Goal: Navigation & Orientation: Find specific page/section

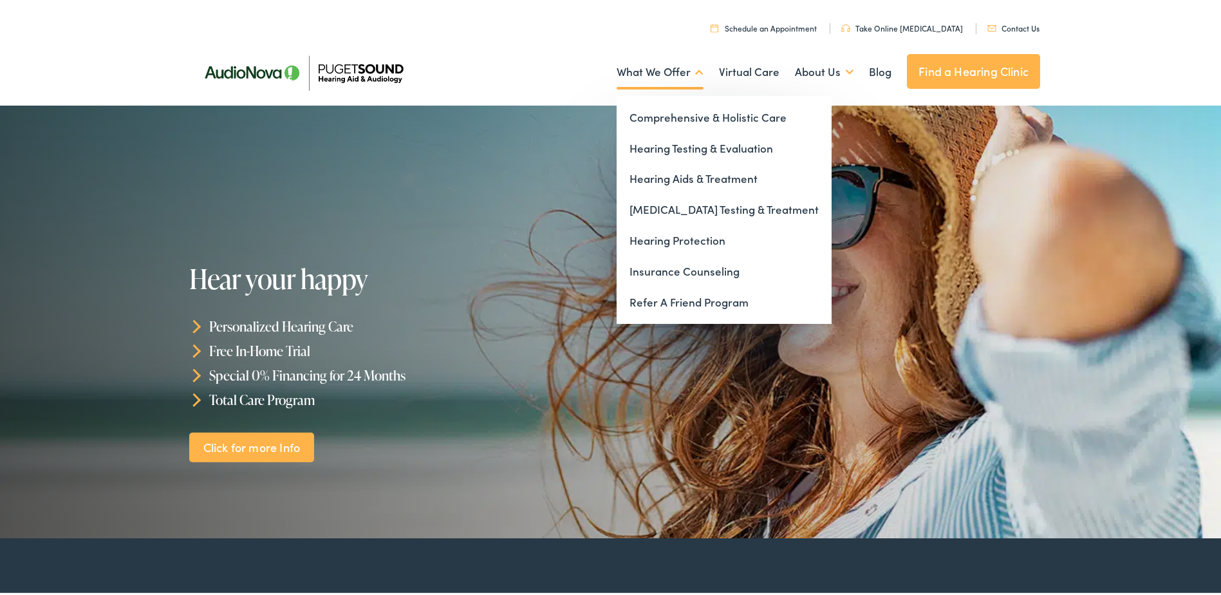
click at [651, 66] on link "What We Offer" at bounding box center [660, 70] width 87 height 48
click at [662, 144] on link "Hearing Testing & Evaluation" at bounding box center [724, 146] width 215 height 31
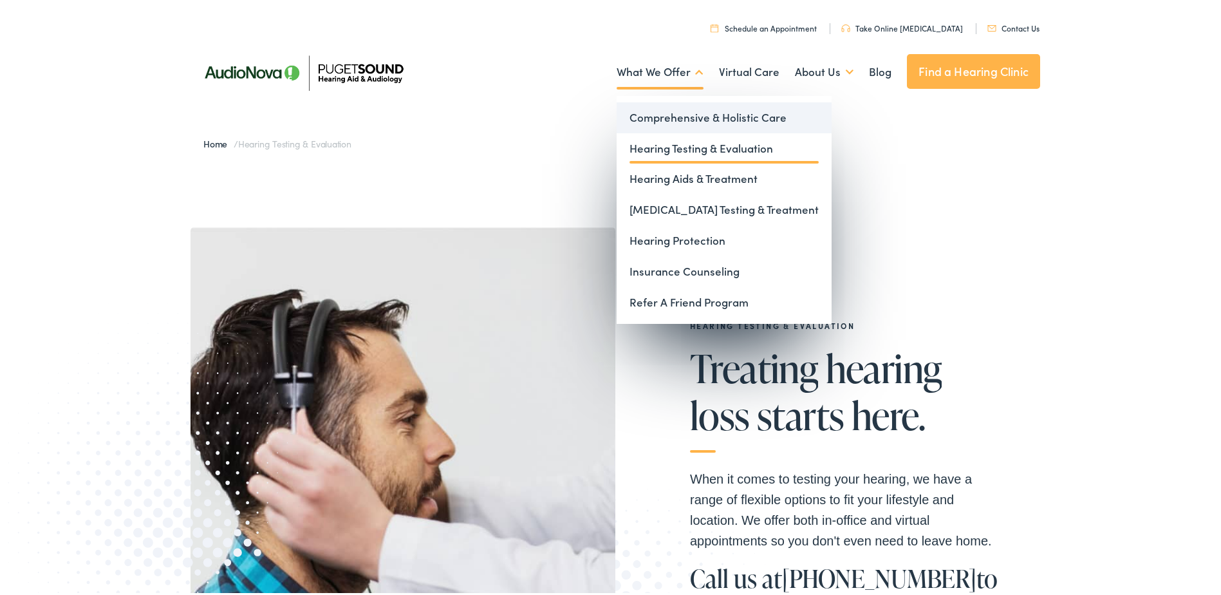
click at [670, 113] on link "Comprehensive & Holistic Care" at bounding box center [724, 115] width 215 height 31
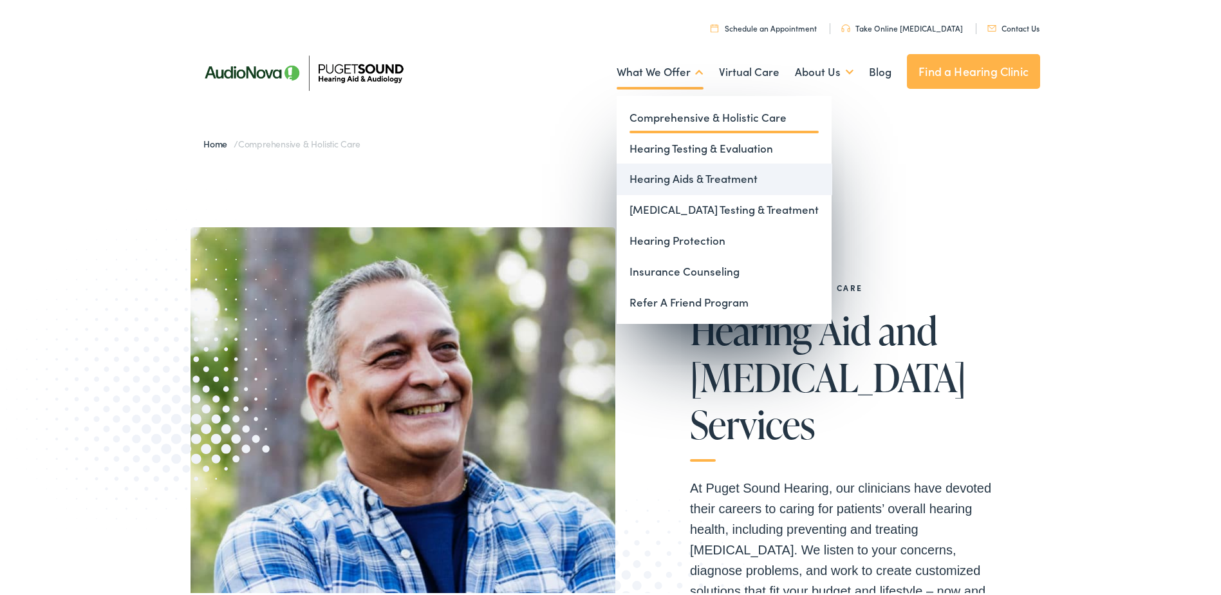
click at [668, 176] on link "Hearing Aids & Treatment" at bounding box center [724, 176] width 215 height 31
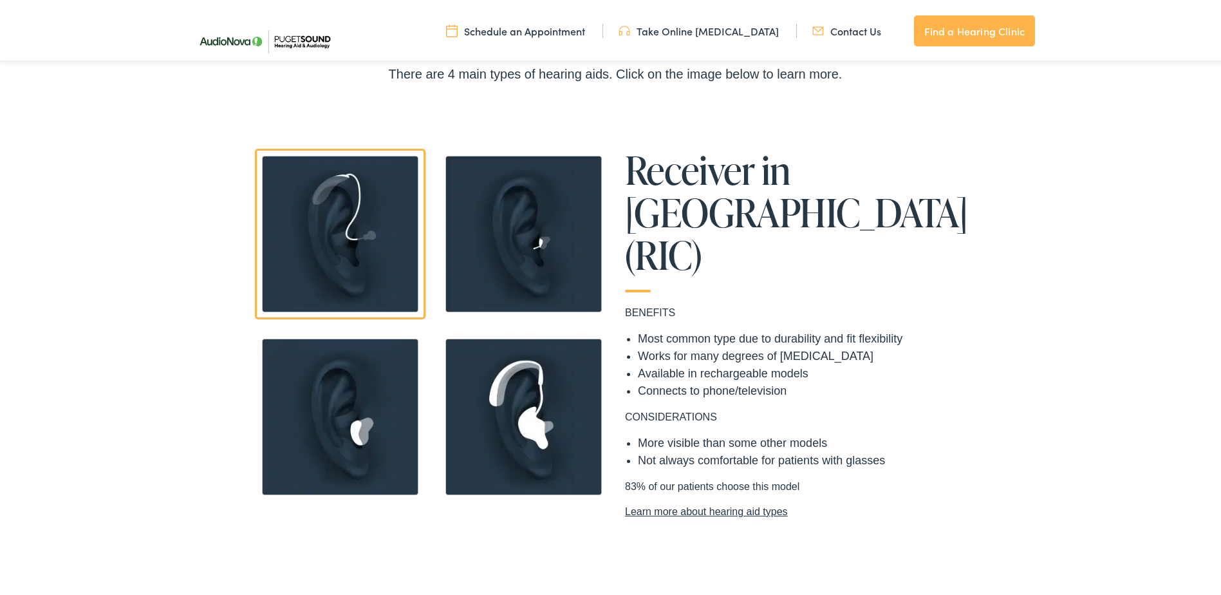
scroll to position [966, 0]
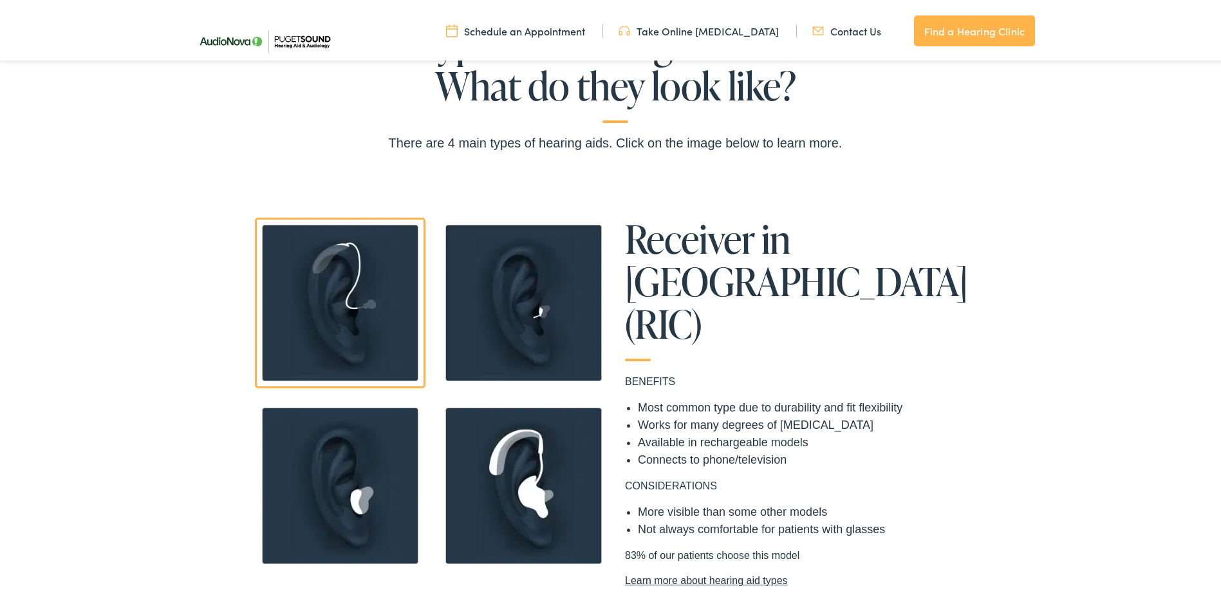
click at [531, 458] on img at bounding box center [523, 483] width 171 height 171
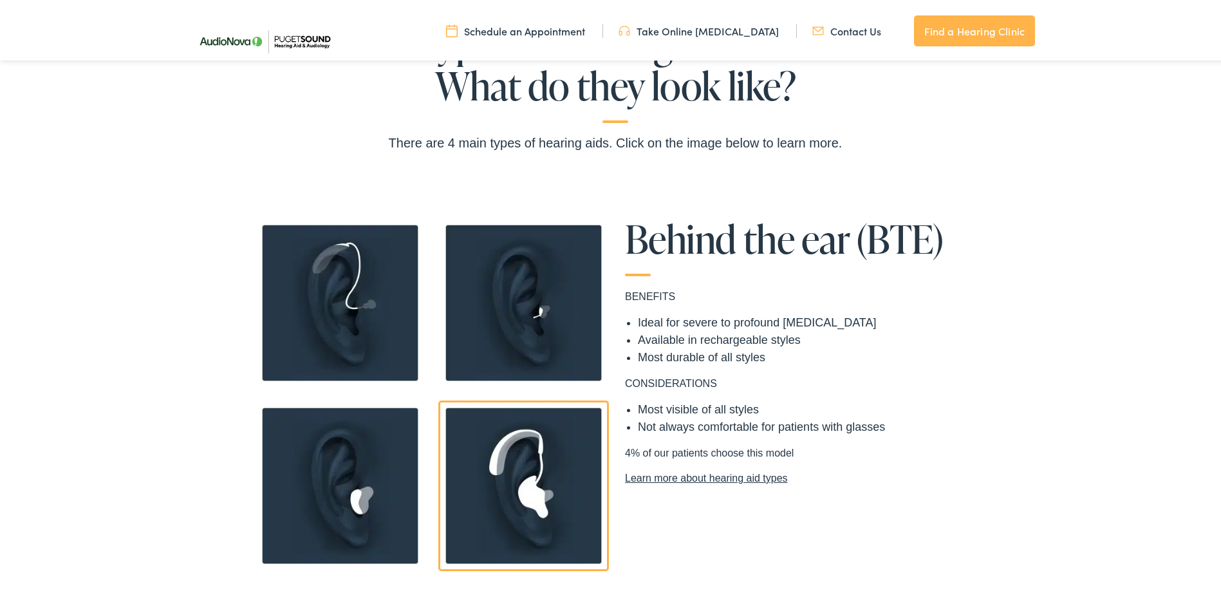
click at [366, 446] on img at bounding box center [340, 483] width 171 height 171
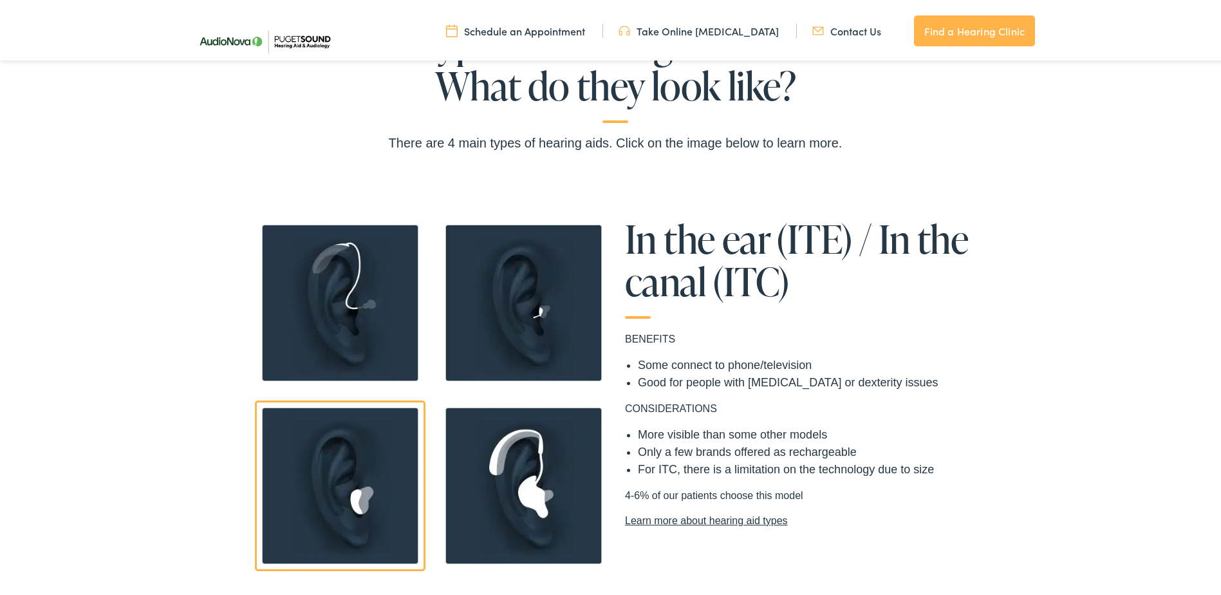
click at [541, 313] on img at bounding box center [523, 300] width 171 height 171
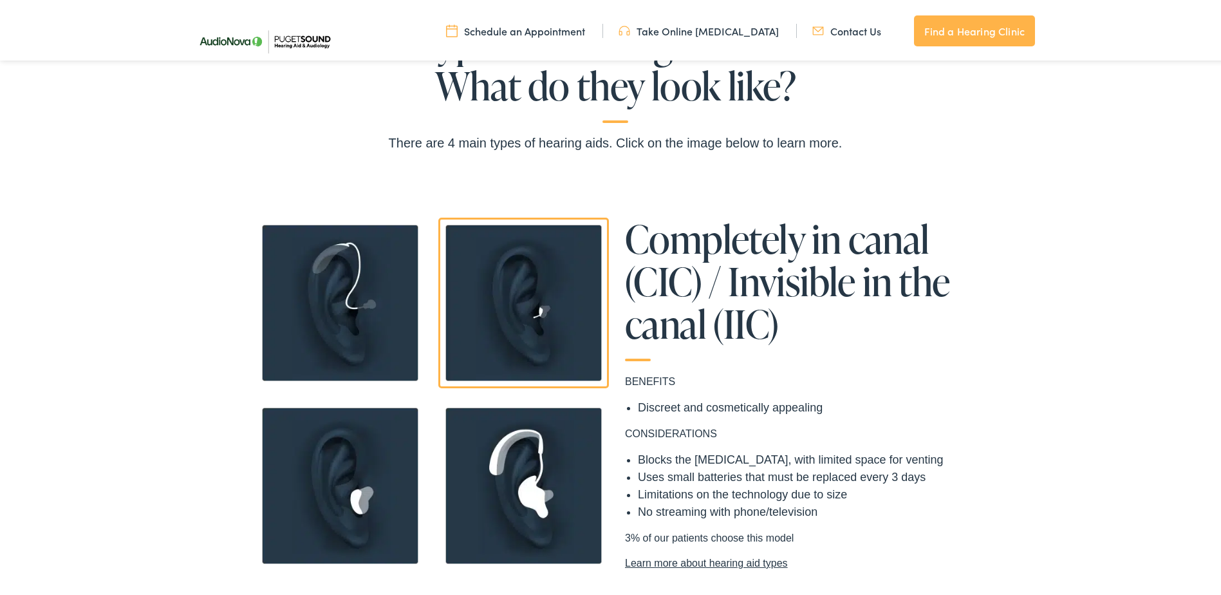
click at [384, 449] on img at bounding box center [340, 483] width 171 height 171
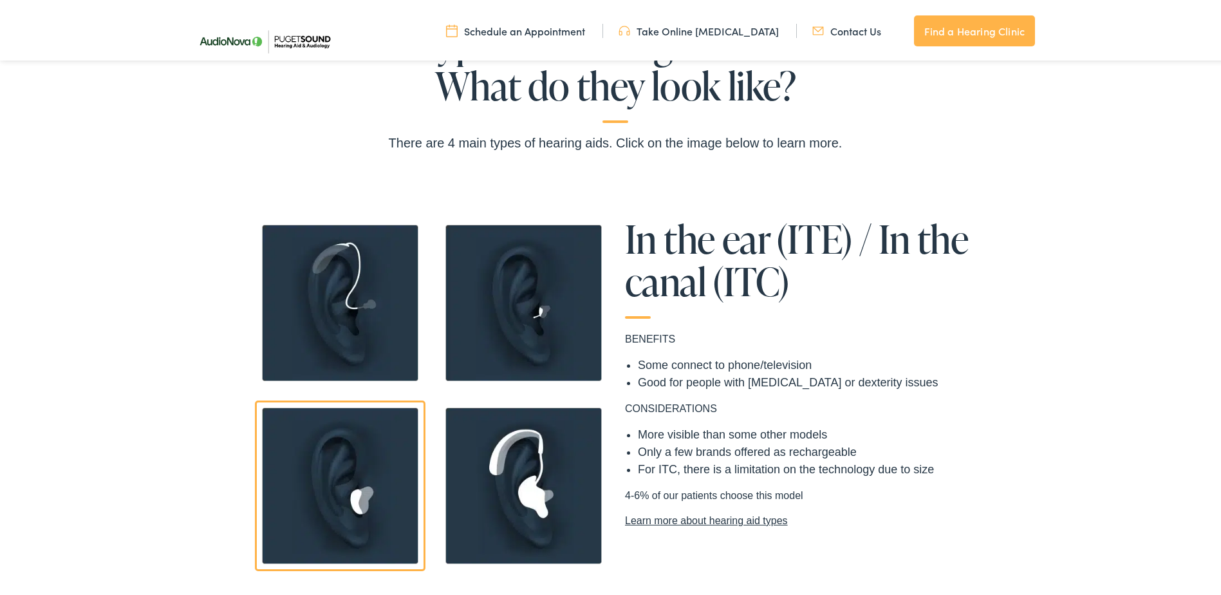
click at [374, 335] on img at bounding box center [340, 300] width 171 height 171
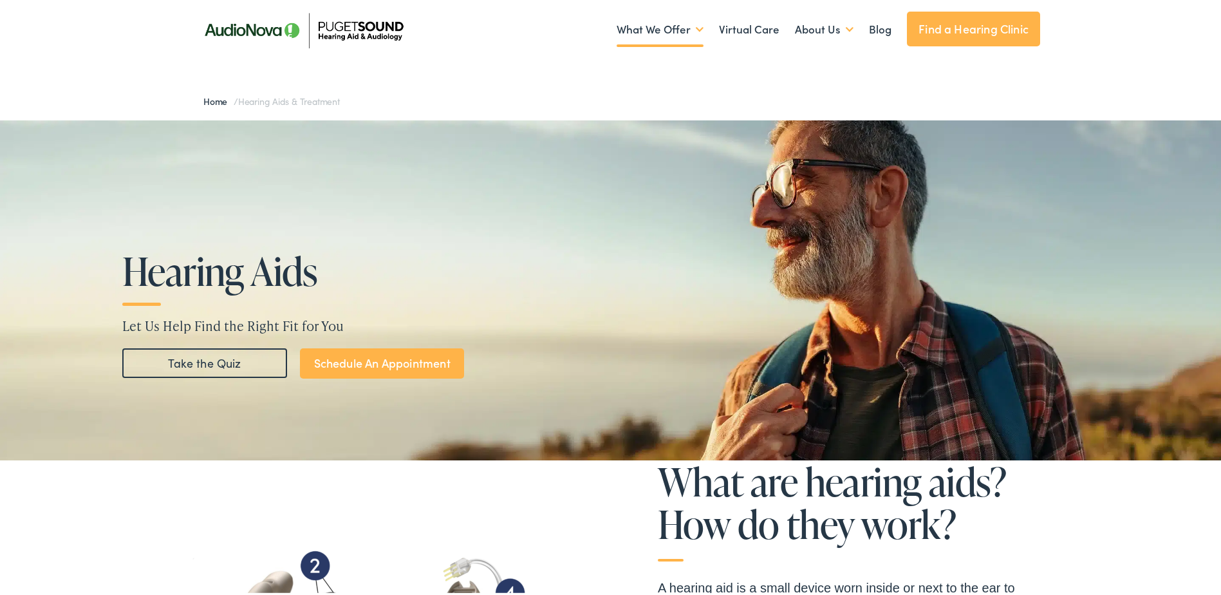
scroll to position [0, 0]
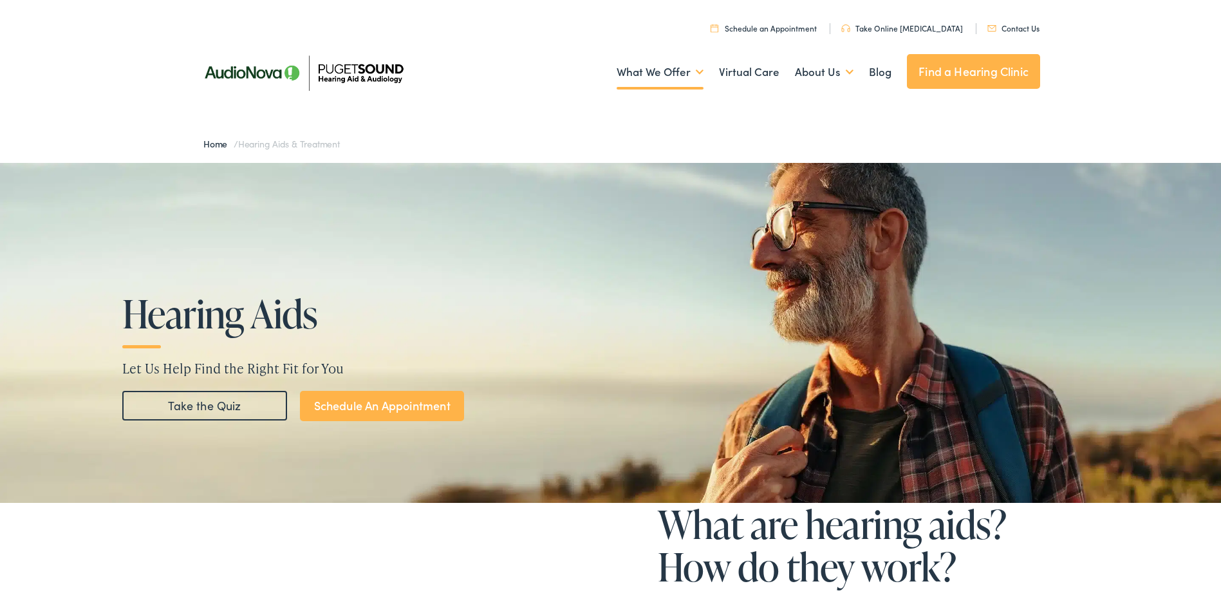
click at [965, 72] on link "Find a Hearing Clinic" at bounding box center [973, 69] width 133 height 35
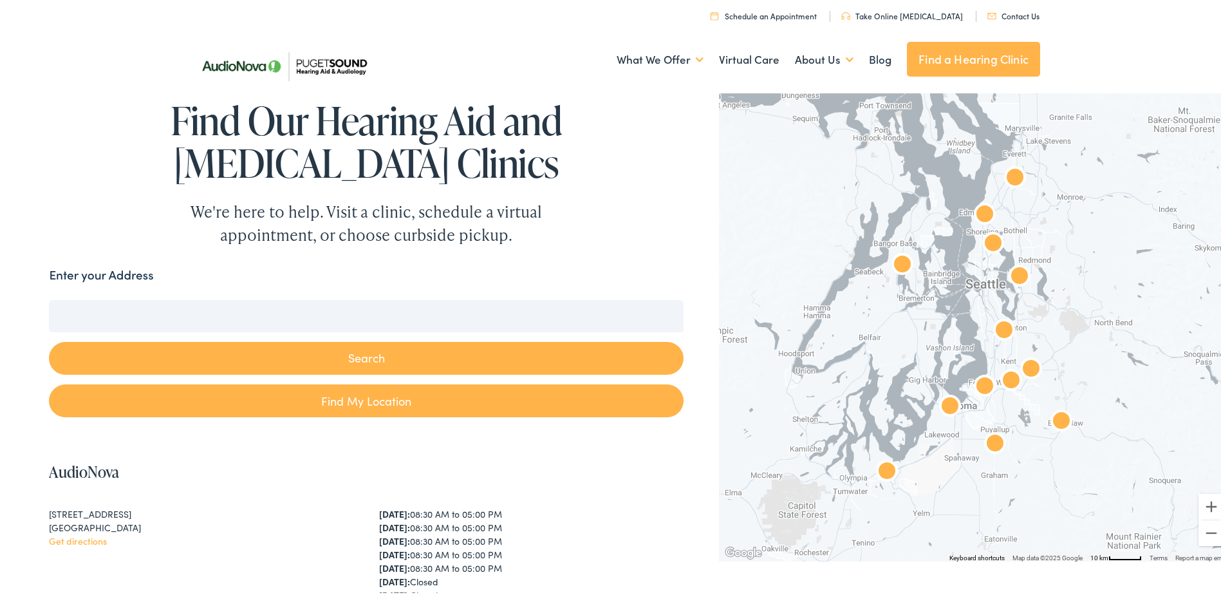
click at [218, 287] on div "Enter your Address" at bounding box center [366, 275] width 634 height 25
click at [209, 267] on div "Enter your Address" at bounding box center [366, 275] width 634 height 25
click at [175, 321] on input "Enter your Address" at bounding box center [366, 313] width 634 height 32
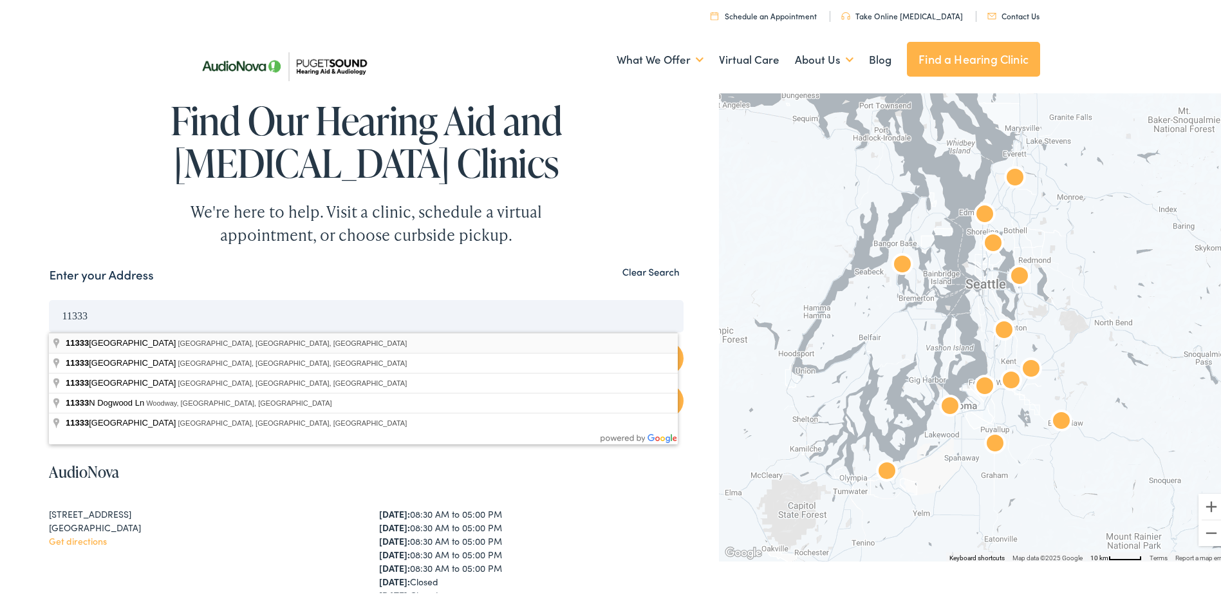
type input "[STREET_ADDRESS]"
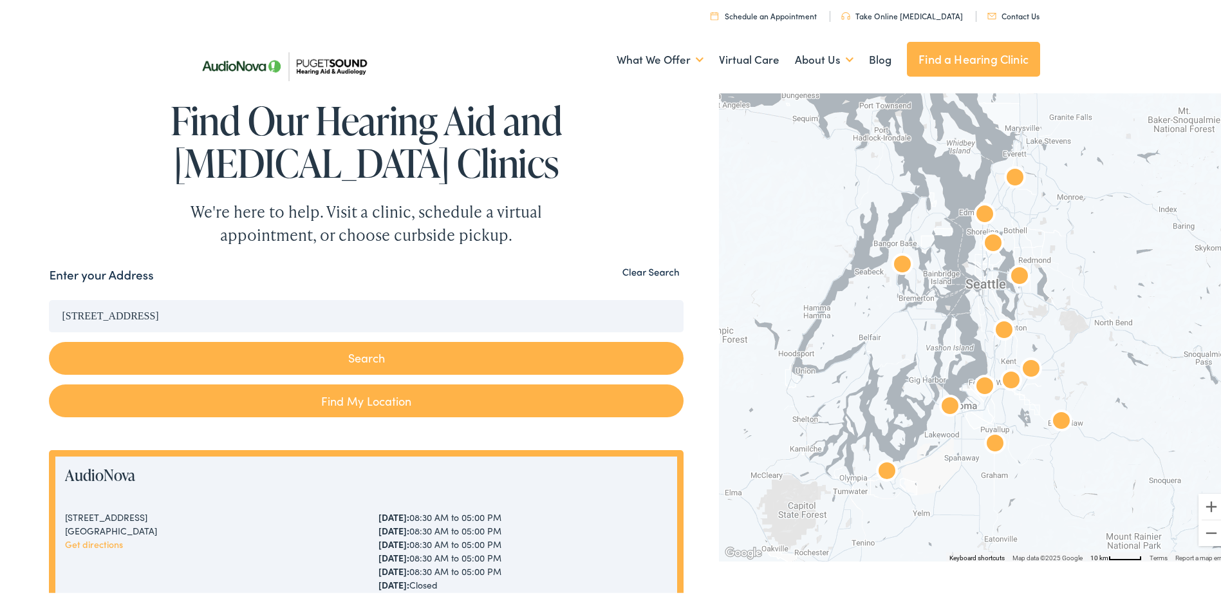
click at [388, 355] on button "Search" at bounding box center [366, 355] width 634 height 33
click at [359, 353] on button "Search" at bounding box center [366, 355] width 634 height 33
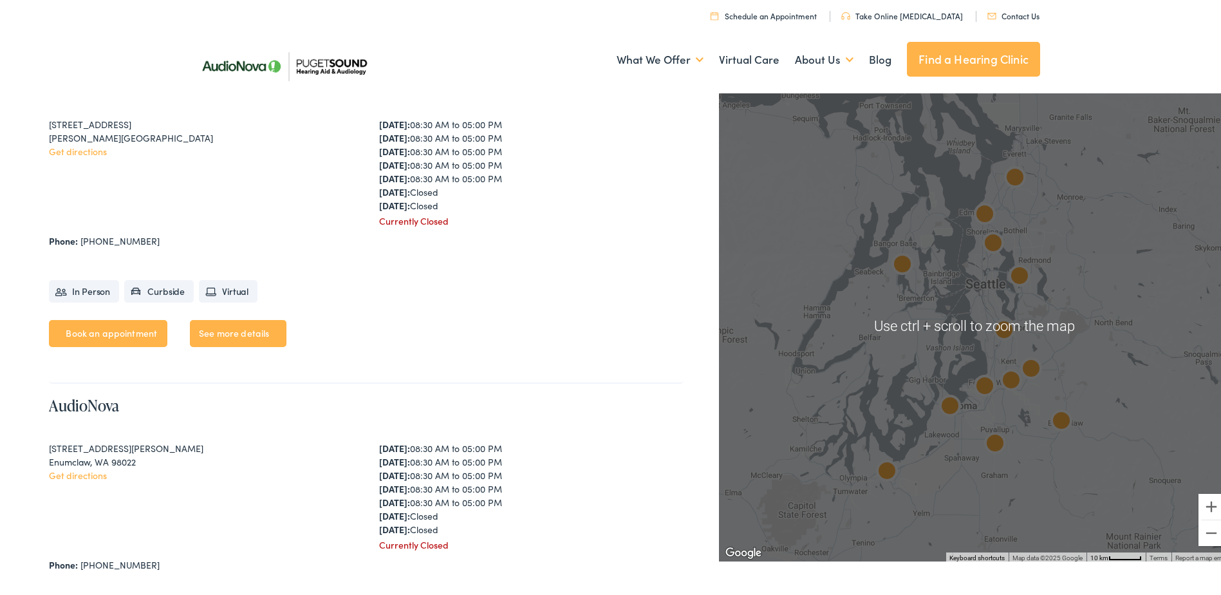
scroll to position [1095, 0]
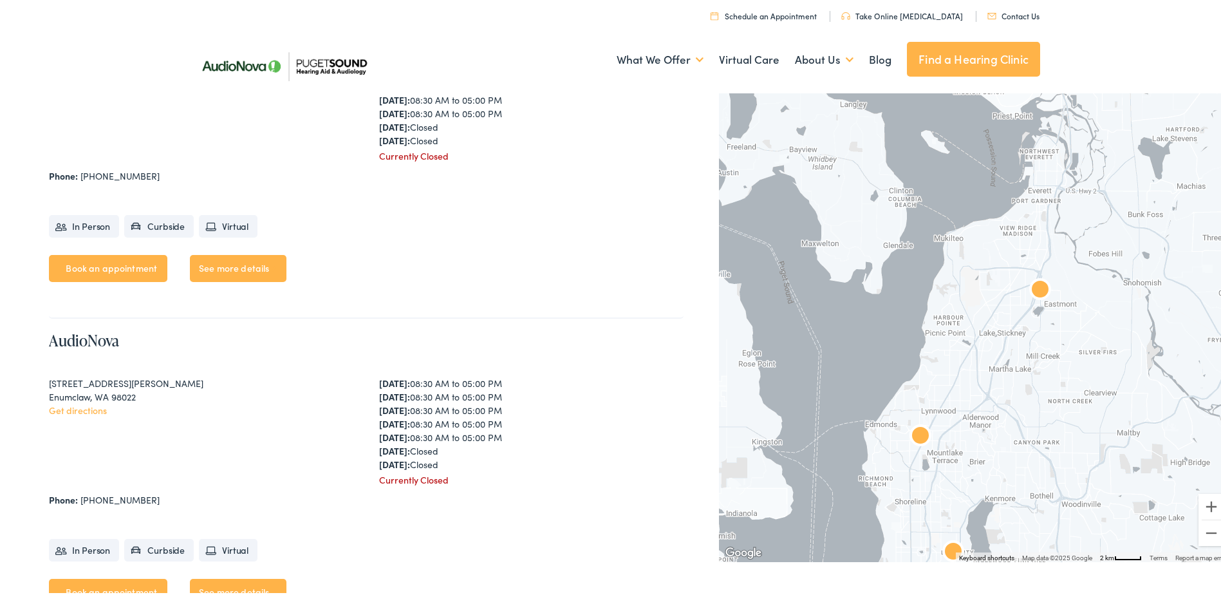
drag, startPoint x: 1046, startPoint y: 203, endPoint x: 925, endPoint y: 574, distance: 390.6
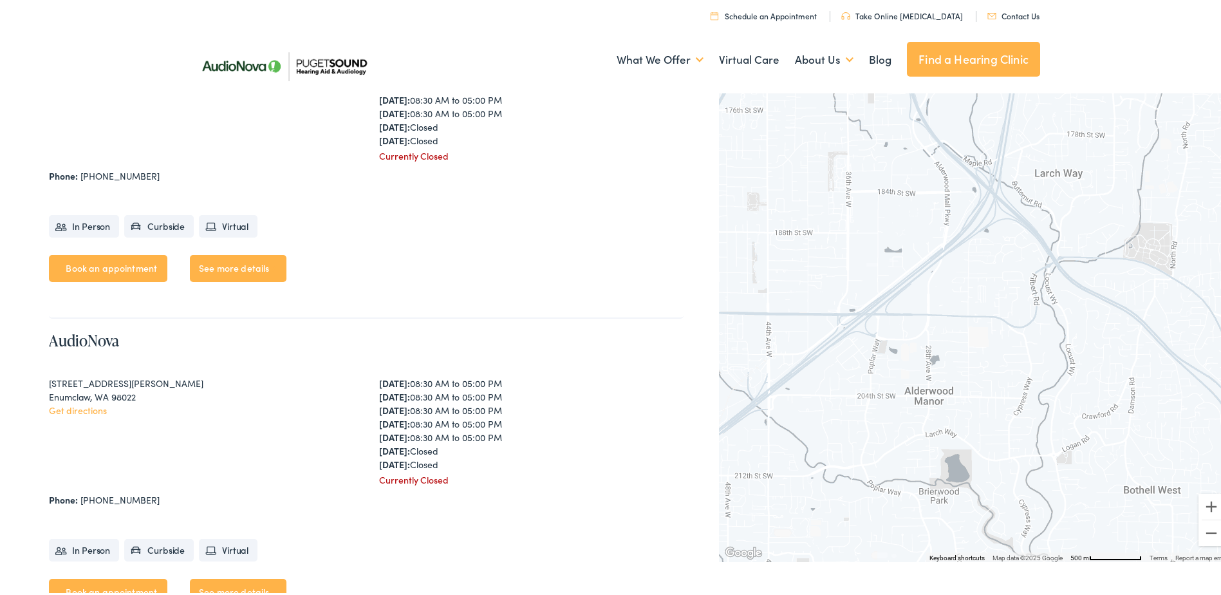
drag, startPoint x: 999, startPoint y: 302, endPoint x: 688, endPoint y: 625, distance: 449.0
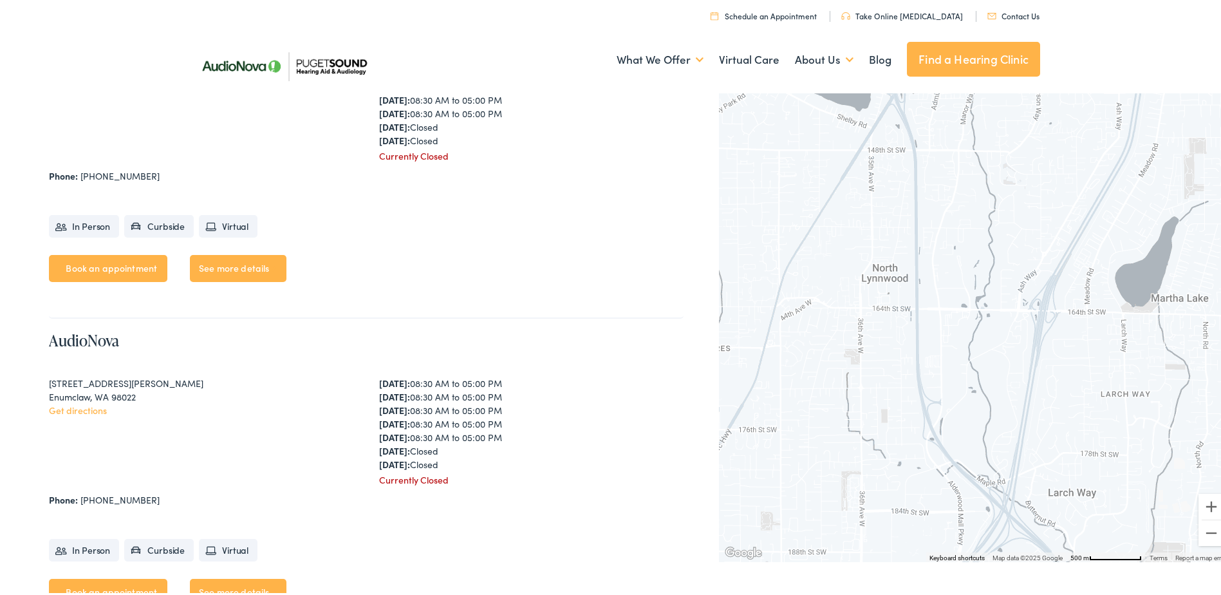
drag, startPoint x: 860, startPoint y: 231, endPoint x: 868, endPoint y: 560, distance: 329.1
click at [936, 460] on div at bounding box center [975, 323] width 512 height 472
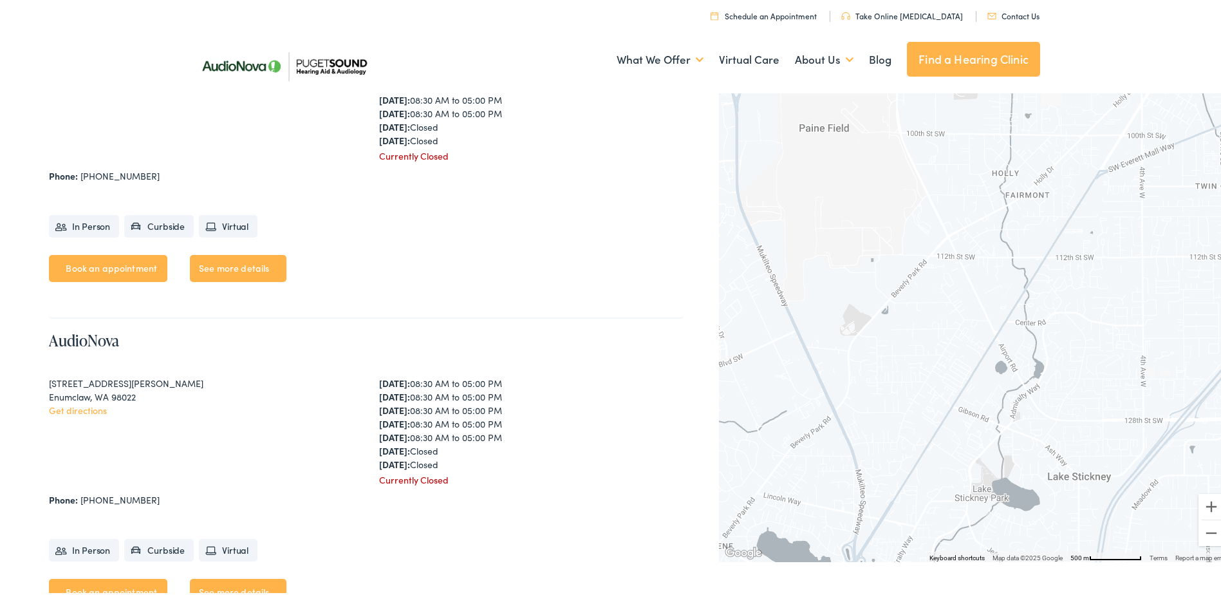
drag, startPoint x: 966, startPoint y: 131, endPoint x: 927, endPoint y: 599, distance: 469.2
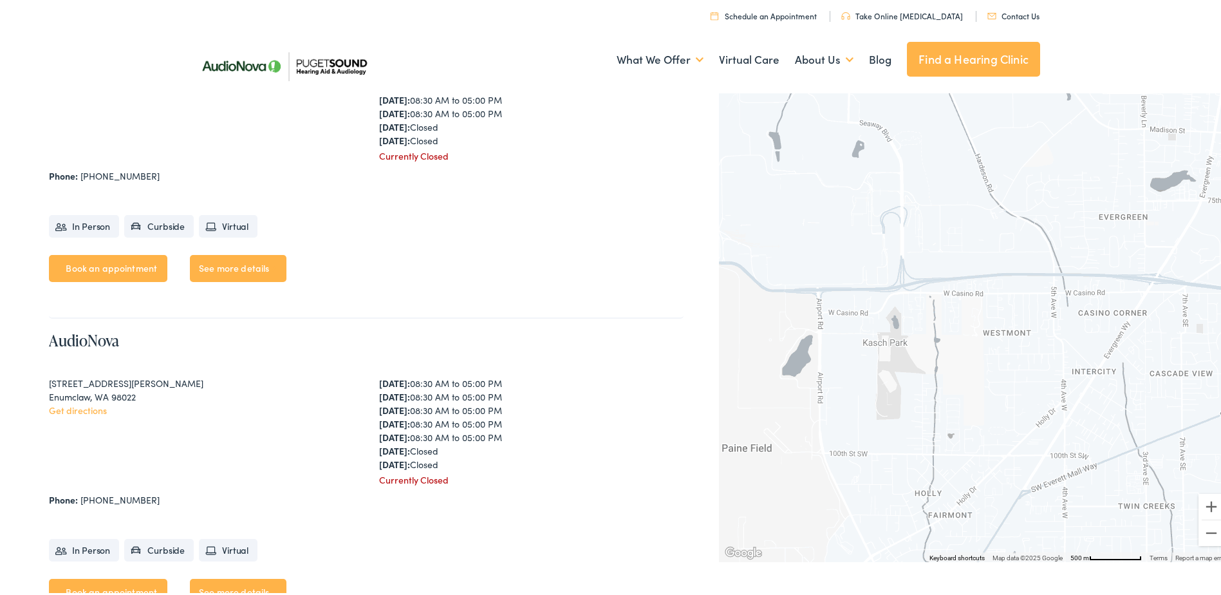
drag, startPoint x: 934, startPoint y: 302, endPoint x: 856, endPoint y: 625, distance: 331.9
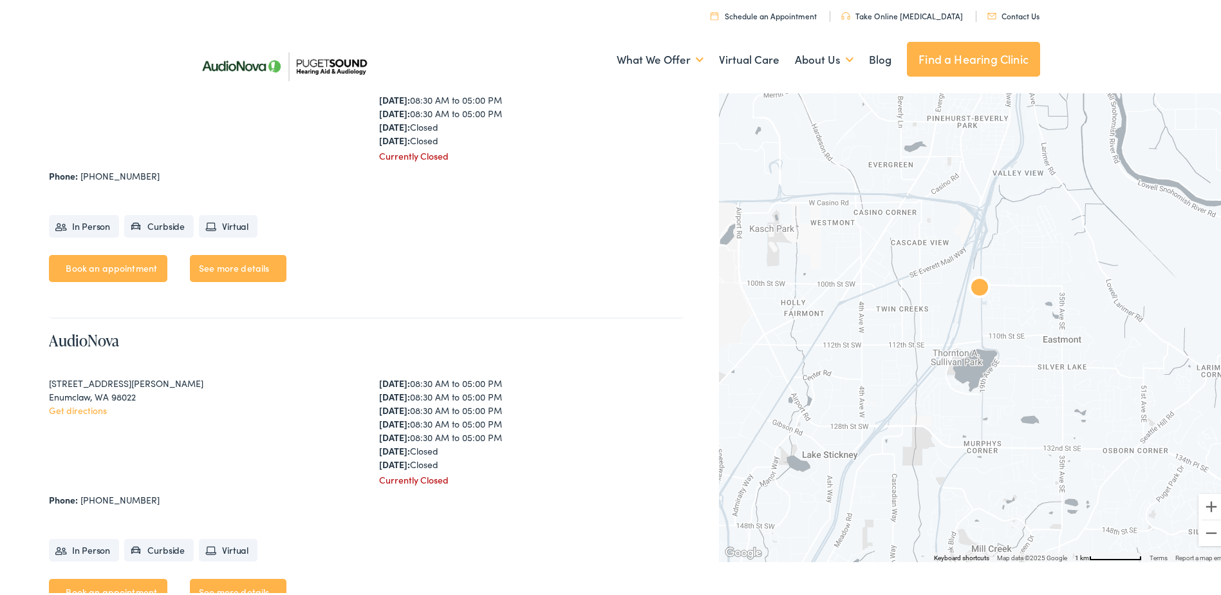
drag, startPoint x: 1062, startPoint y: 488, endPoint x: 925, endPoint y: 294, distance: 237.4
click at [925, 294] on div at bounding box center [975, 323] width 512 height 472
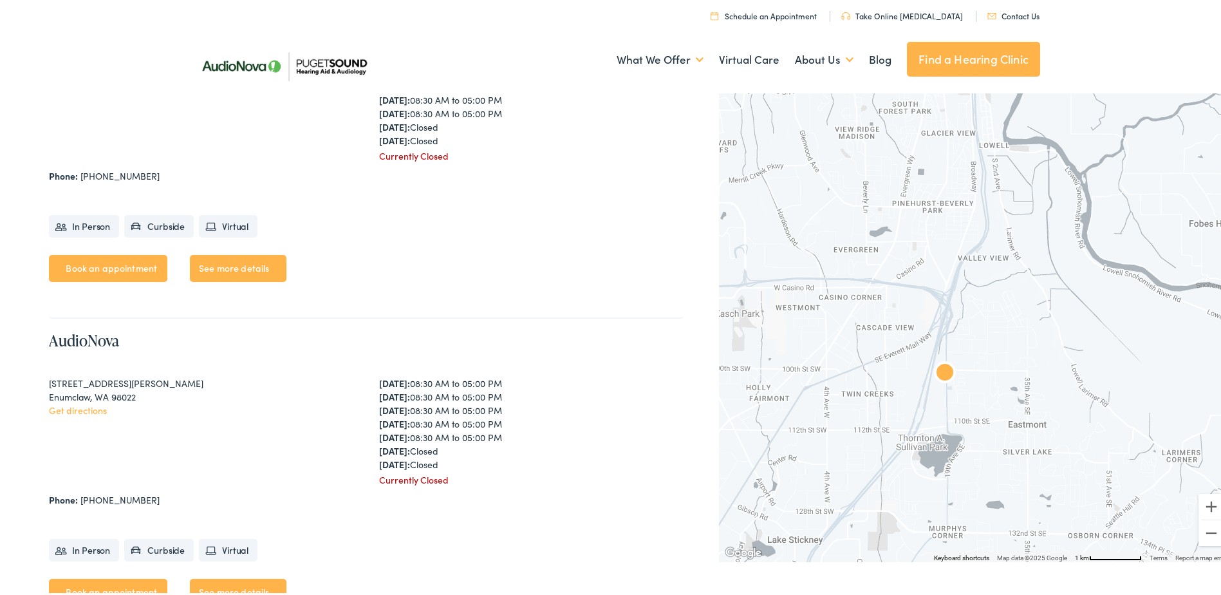
drag, startPoint x: 899, startPoint y: 241, endPoint x: 864, endPoint y: 326, distance: 92.4
click at [864, 326] on div at bounding box center [975, 323] width 512 height 472
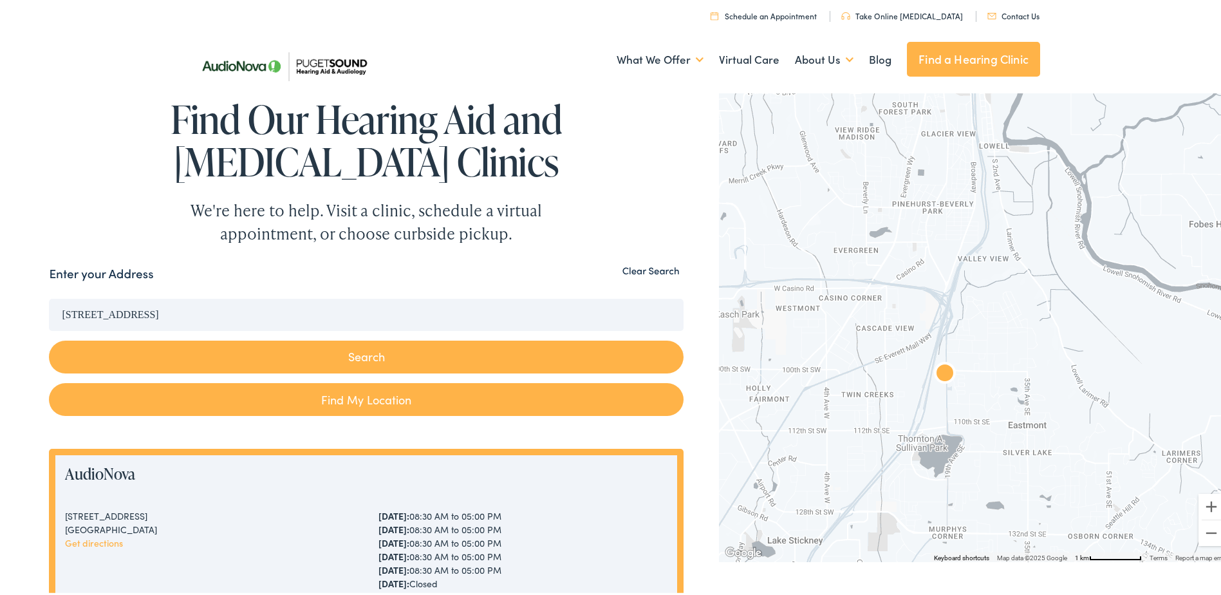
scroll to position [0, 0]
